Goal: Information Seeking & Learning: Learn about a topic

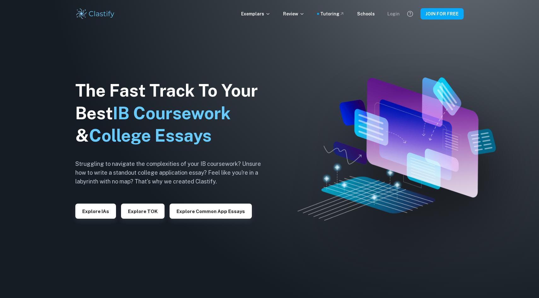
click at [390, 17] on div "Login" at bounding box center [393, 13] width 12 height 7
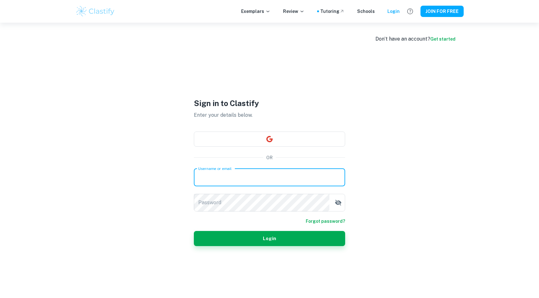
click at [263, 182] on input "Username or email" at bounding box center [269, 178] width 151 height 18
type input "[EMAIL_ADDRESS][DOMAIN_NAME]"
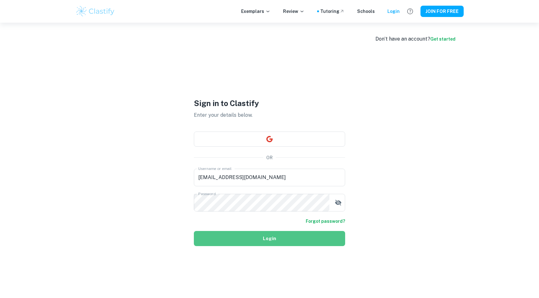
click at [232, 233] on button "Login" at bounding box center [269, 238] width 151 height 15
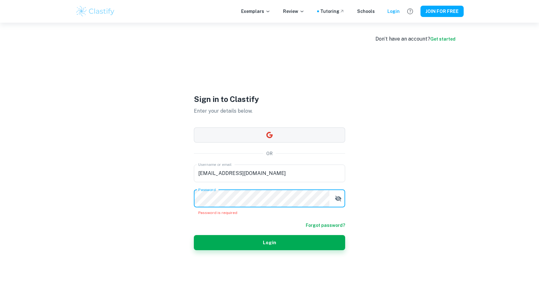
click at [296, 136] on button "button" at bounding box center [269, 135] width 151 height 15
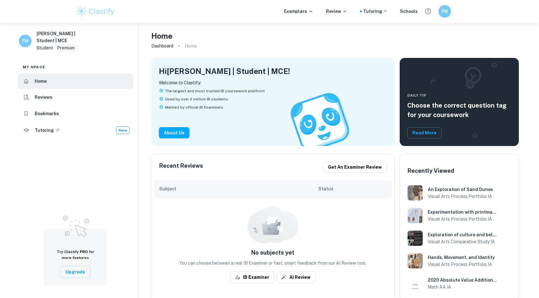
click at [87, 92] on li "Reviews" at bounding box center [76, 97] width 116 height 15
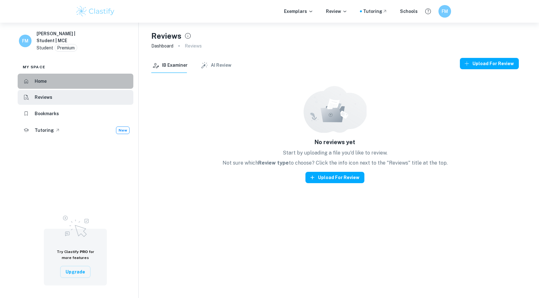
click at [68, 85] on li "Home" at bounding box center [76, 81] width 116 height 15
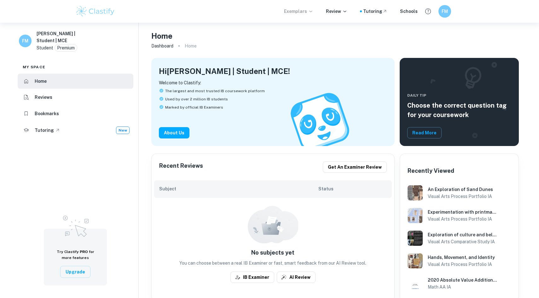
click at [307, 13] on p "Exemplars" at bounding box center [298, 11] width 29 height 7
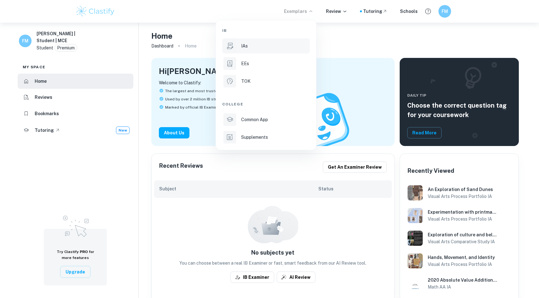
click at [277, 47] on div "IAs" at bounding box center [274, 46] width 67 height 7
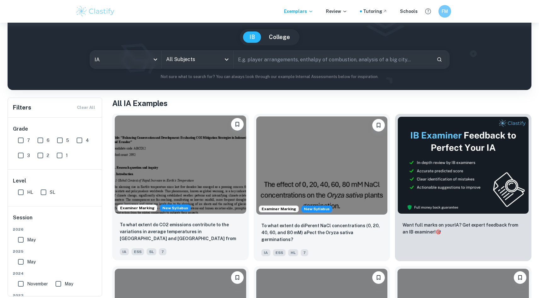
scroll to position [53, 0]
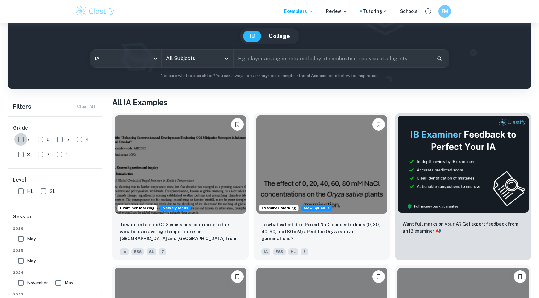
click at [22, 137] on input "7" at bounding box center [20, 139] width 13 height 13
checkbox input "true"
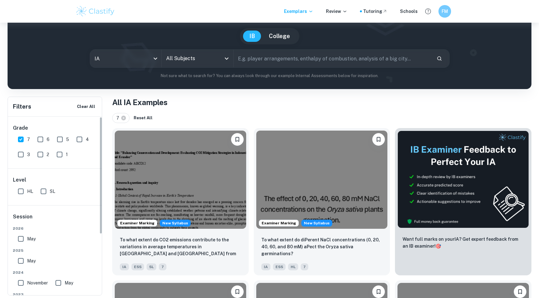
scroll to position [46, 0]
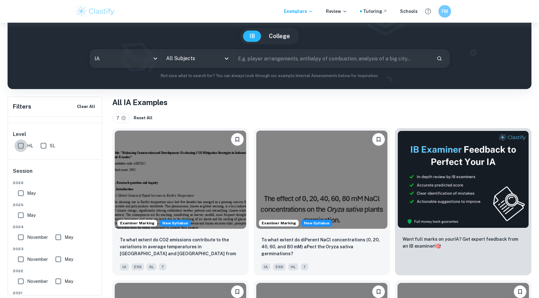
click at [20, 146] on input "HL" at bounding box center [20, 146] width 13 height 13
checkbox input "true"
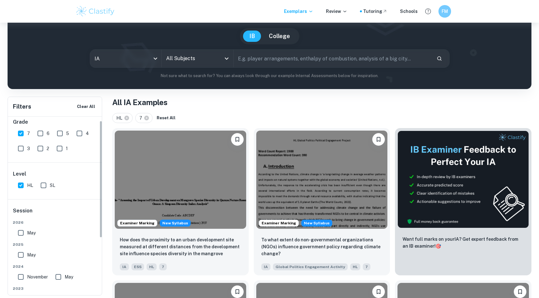
scroll to position [0, 0]
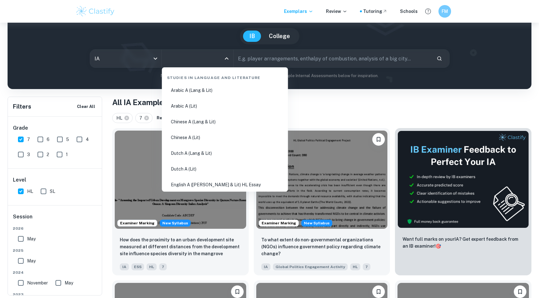
click at [204, 60] on input "All Subjects" at bounding box center [192, 59] width 56 height 12
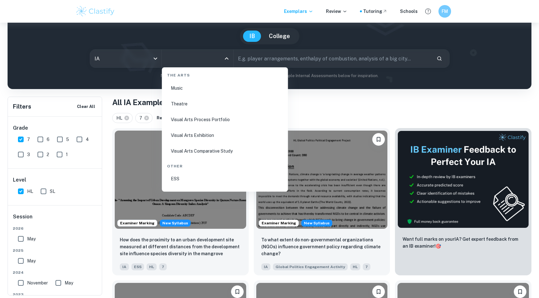
click at [214, 115] on li "Visual Arts Process Portfolio" at bounding box center [224, 119] width 121 height 14
type input "Visual Arts Process Portfolio"
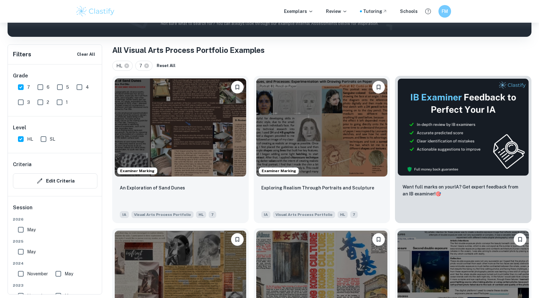
scroll to position [106, 0]
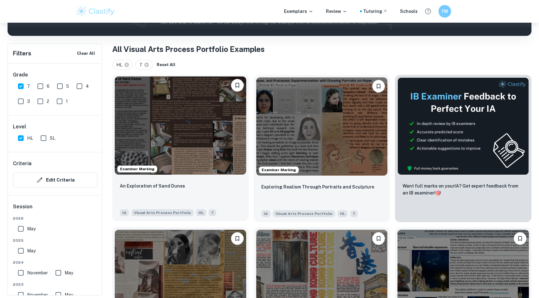
click at [189, 144] on img at bounding box center [180, 126] width 131 height 98
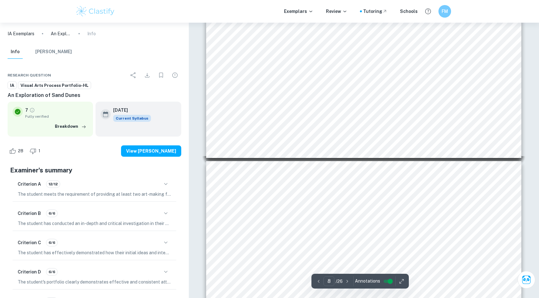
scroll to position [1360, 0]
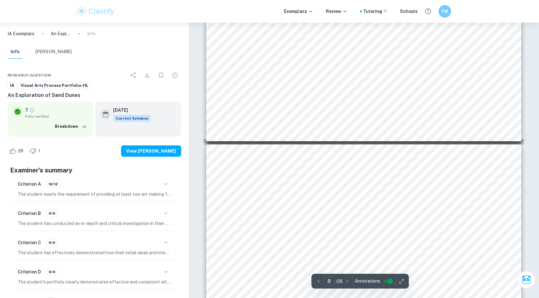
type input "9"
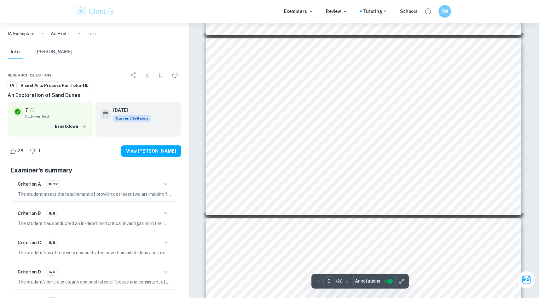
scroll to position [1487, 0]
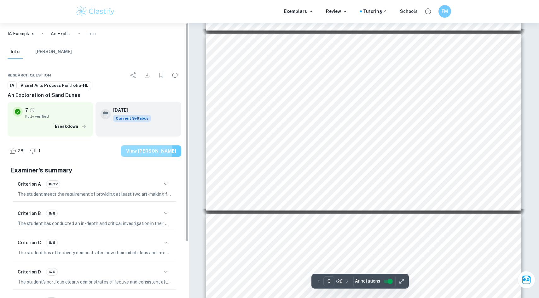
click at [150, 150] on button "View Mark Scheme" at bounding box center [151, 151] width 60 height 11
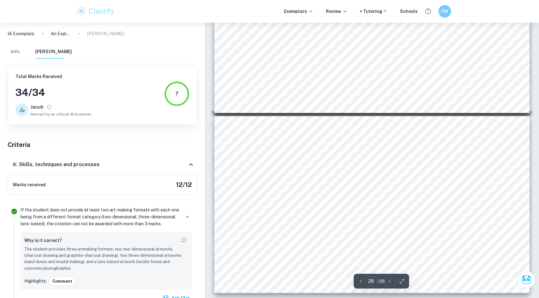
scroll to position [4469, 0]
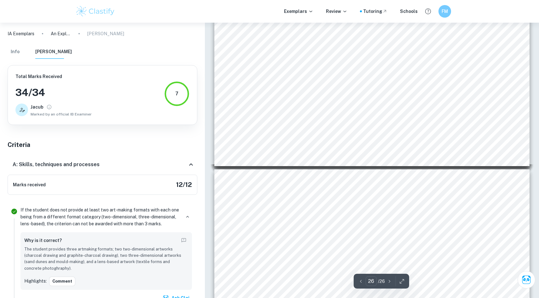
type input "25"
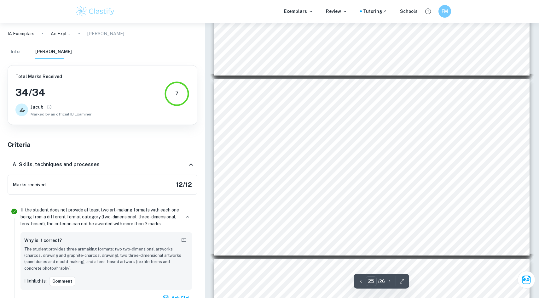
scroll to position [4324, 0]
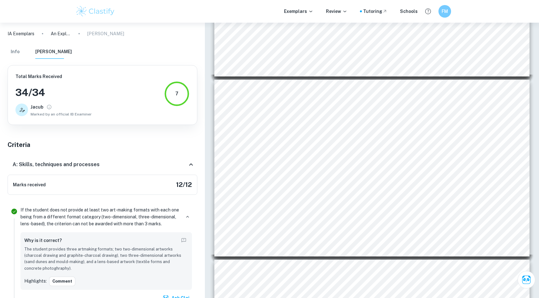
scroll to position [106, 0]
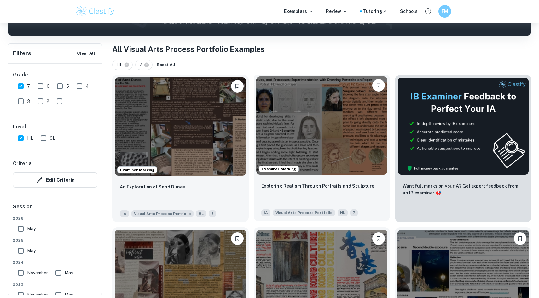
click at [332, 149] on img at bounding box center [321, 126] width 131 height 98
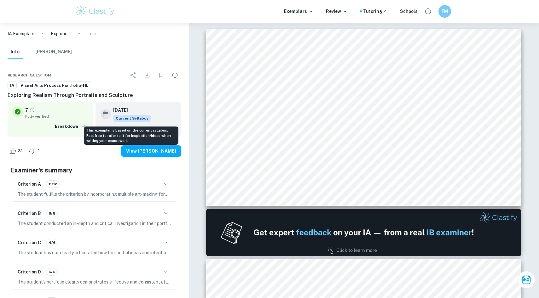
click at [139, 119] on span "Current Syllabus" at bounding box center [132, 118] width 38 height 7
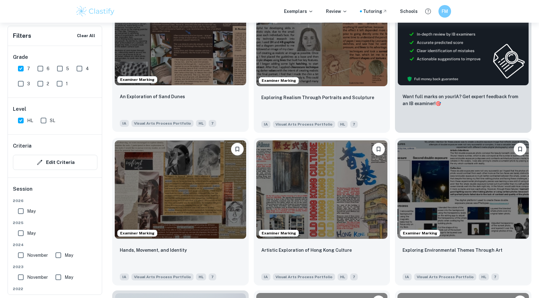
scroll to position [197, 0]
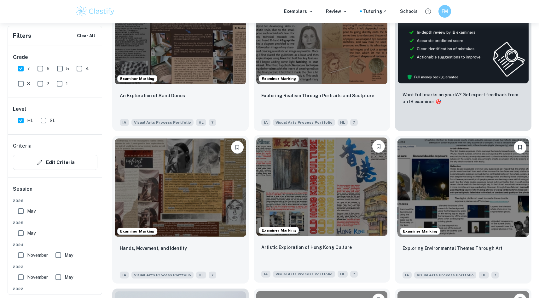
click at [270, 187] on img at bounding box center [321, 187] width 131 height 98
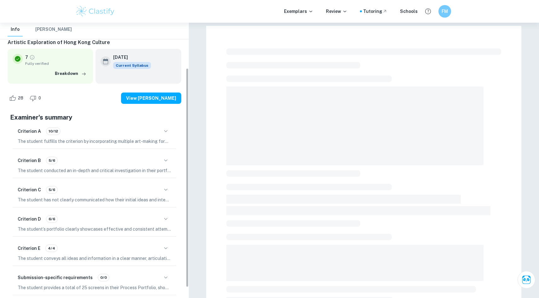
scroll to position [66, 0]
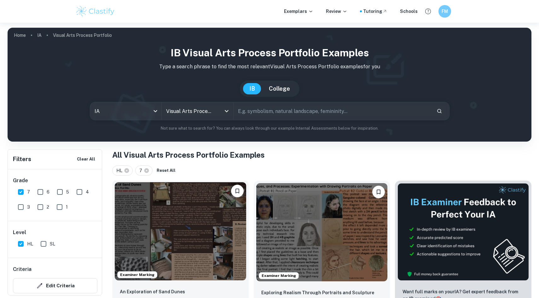
click at [196, 229] on img at bounding box center [180, 231] width 131 height 98
